Goal: Find specific page/section: Find specific page/section

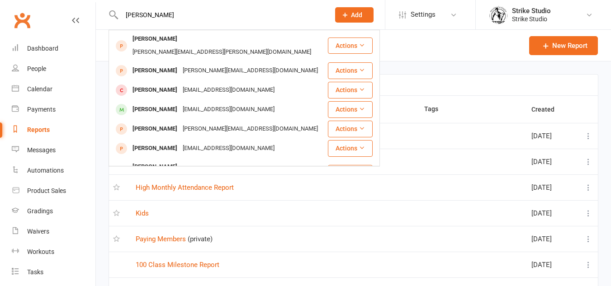
select select "100"
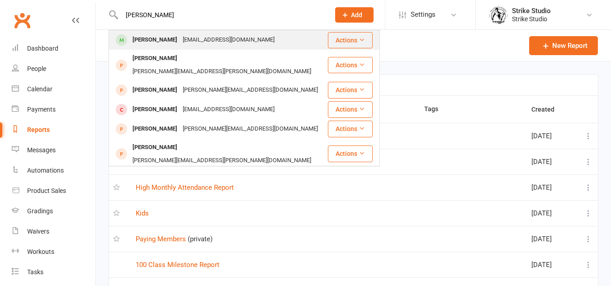
type input "[PERSON_NAME]"
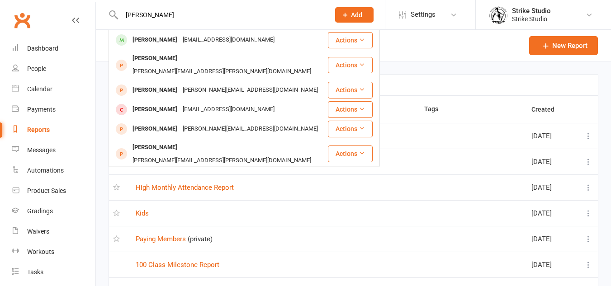
click at [210, 39] on div "[EMAIL_ADDRESS][DOMAIN_NAME]" at bounding box center [228, 39] width 97 height 13
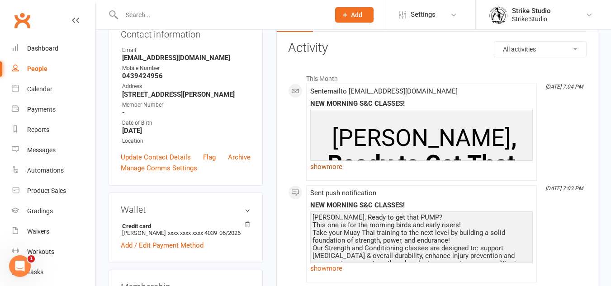
scroll to position [90, 0]
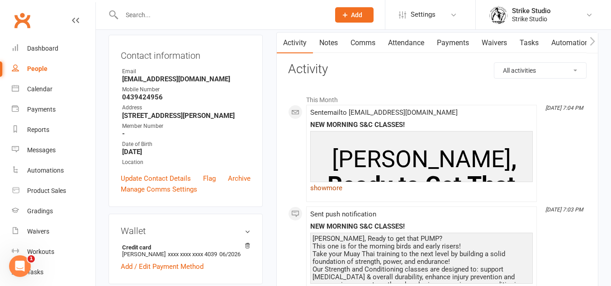
click at [362, 189] on link "show more" at bounding box center [421, 188] width 222 height 13
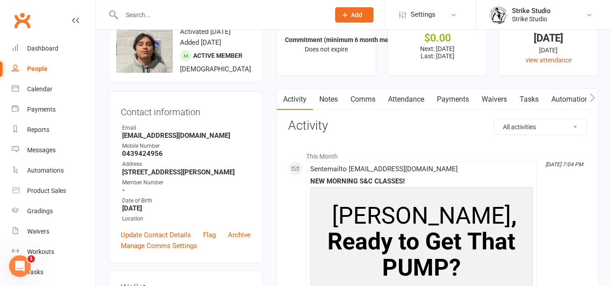
scroll to position [0, 0]
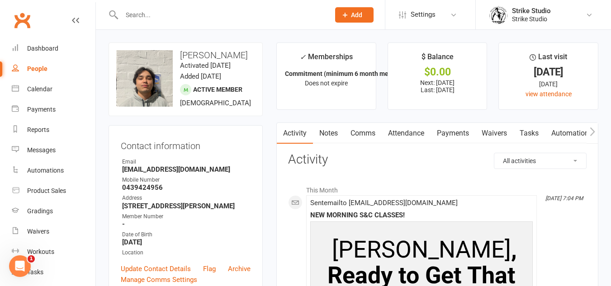
click at [468, 133] on link "Payments" at bounding box center [452, 133] width 45 height 21
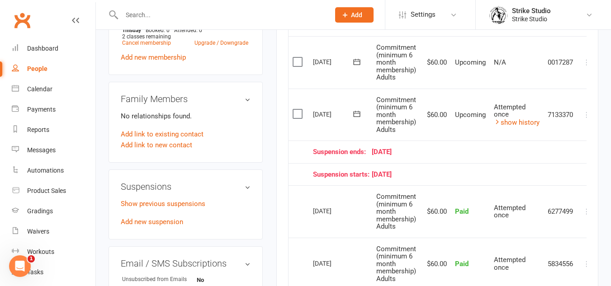
scroll to position [407, 0]
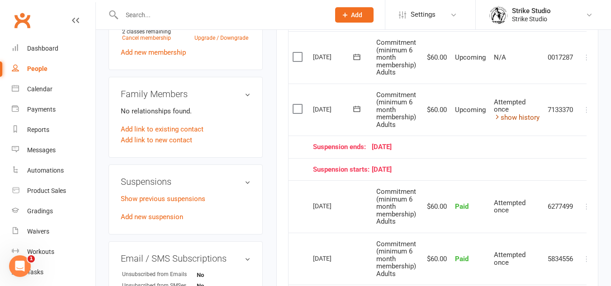
click at [530, 120] on link "show history" at bounding box center [517, 117] width 46 height 8
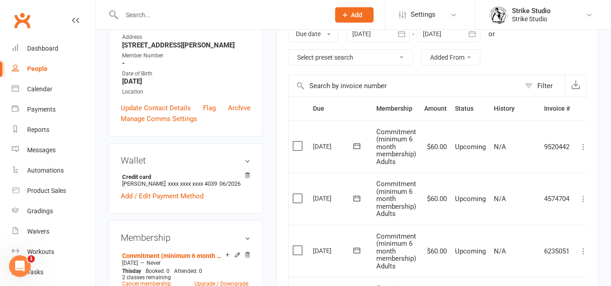
scroll to position [0, 0]
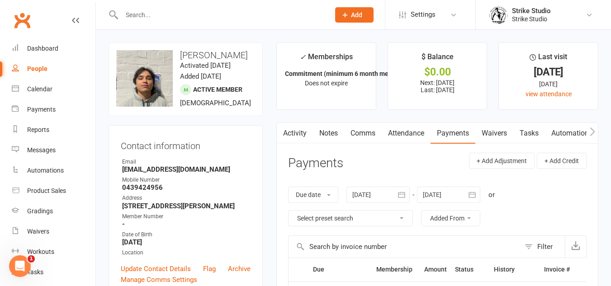
click at [311, 131] on link "Activity" at bounding box center [295, 133] width 36 height 21
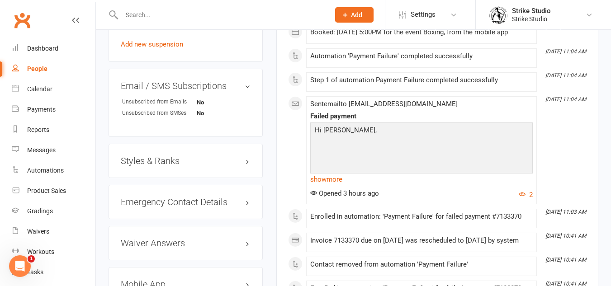
scroll to position [588, 0]
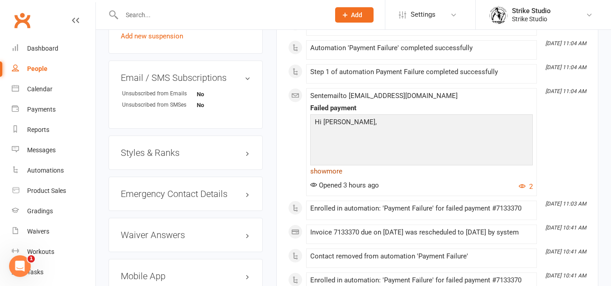
click at [326, 170] on link "show more" at bounding box center [421, 171] width 222 height 13
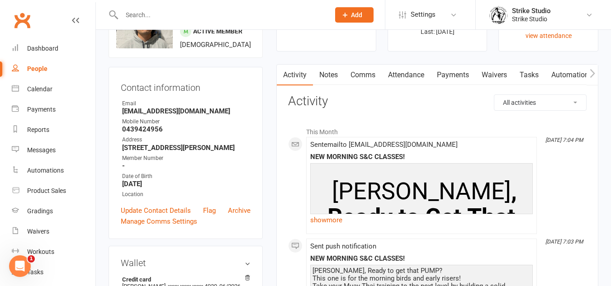
scroll to position [0, 0]
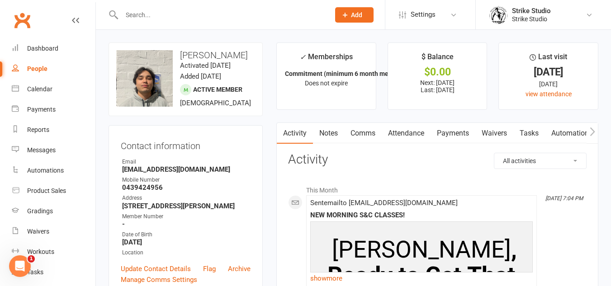
click at [457, 135] on link "Payments" at bounding box center [452, 133] width 45 height 21
